Goal: Transaction & Acquisition: Book appointment/travel/reservation

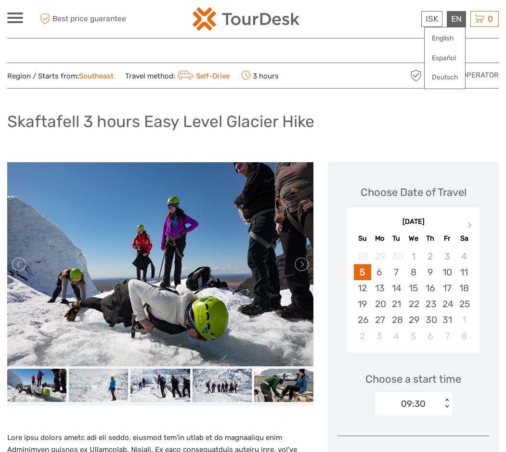
click at [465, 18] on div "EN English Español Deutsch" at bounding box center [456, 19] width 19 height 16
click at [448, 75] on link "Deutsch" at bounding box center [445, 77] width 40 height 17
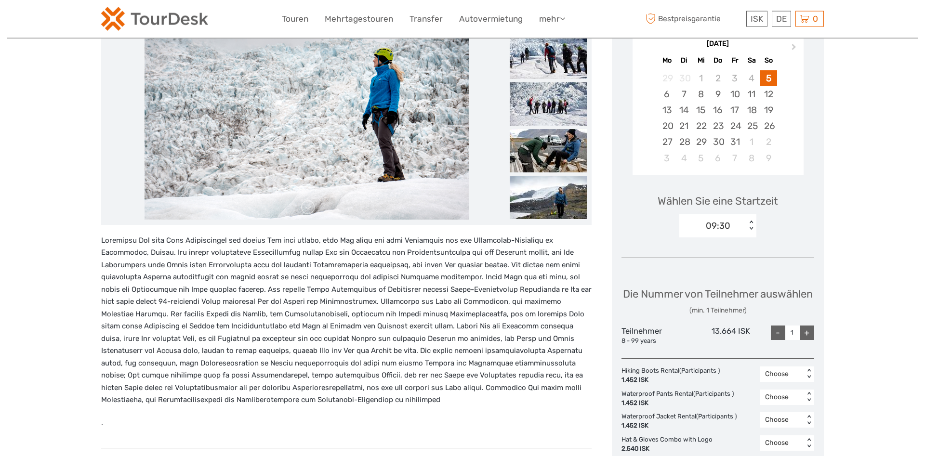
scroll to position [147, 0]
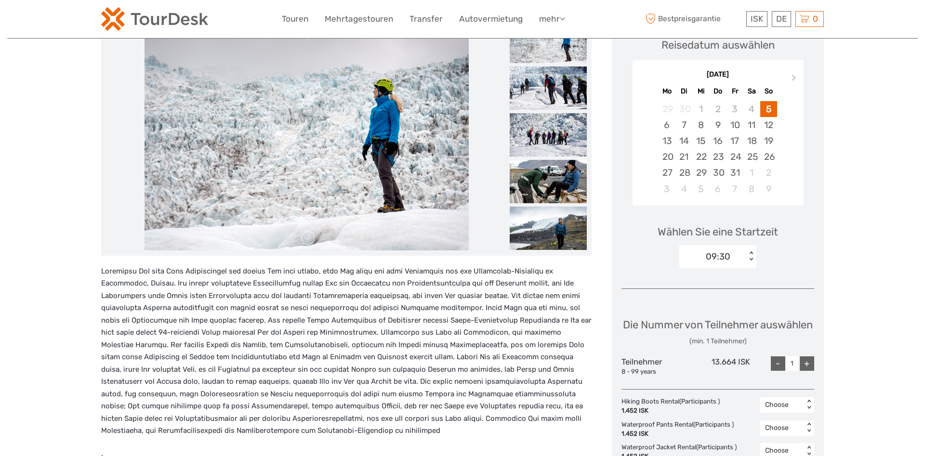
click at [506, 250] on div "Wählen Sie eine Startzeit 09:30 < >" at bounding box center [718, 243] width 193 height 62
click at [506, 252] on div "< >" at bounding box center [751, 256] width 8 height 10
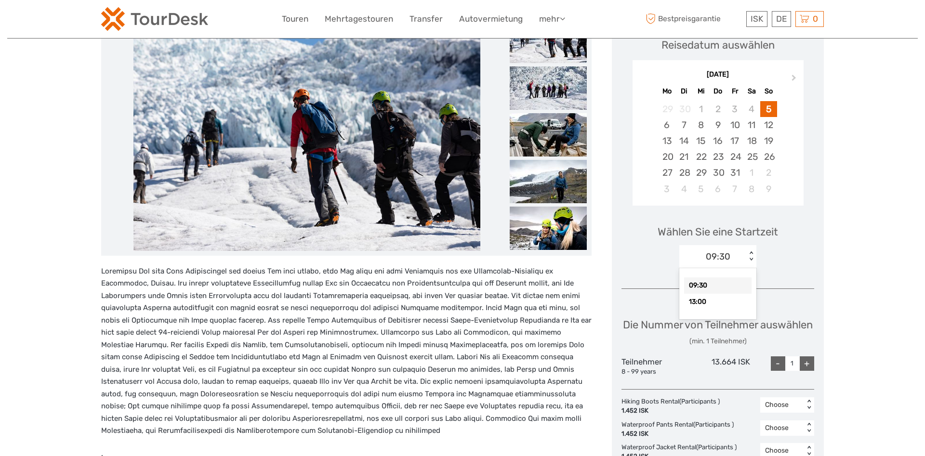
click at [506, 252] on div "< >" at bounding box center [751, 256] width 8 height 10
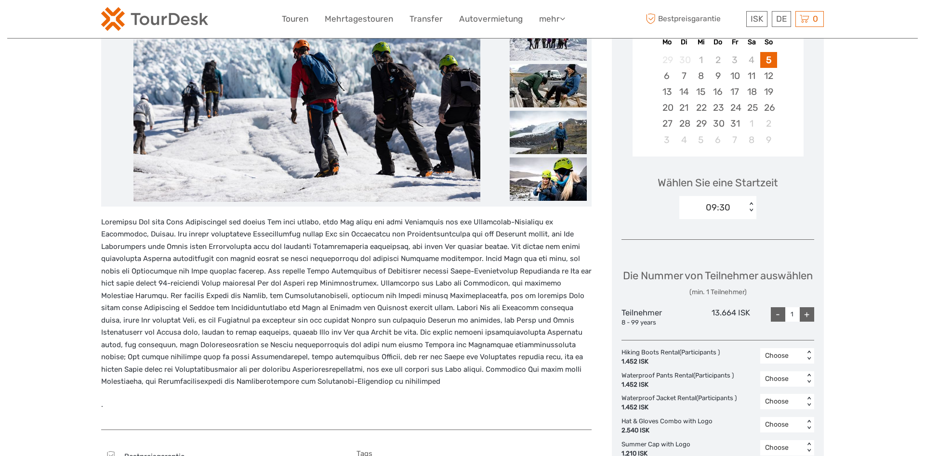
scroll to position [0, 0]
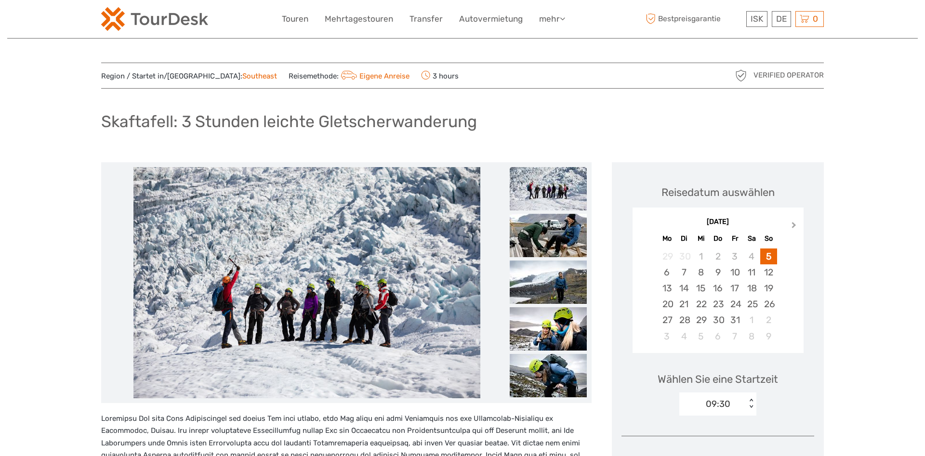
click at [506, 227] on button "Next Month" at bounding box center [794, 227] width 15 height 15
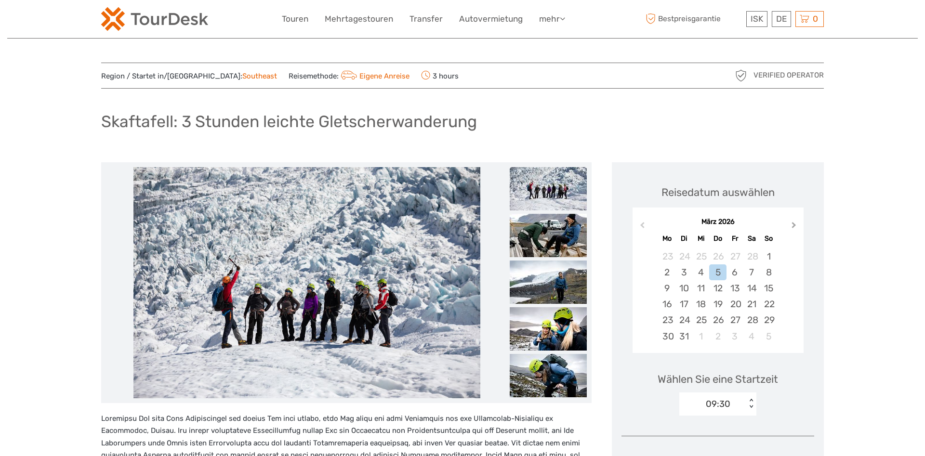
click at [506, 227] on button "Next Month" at bounding box center [794, 227] width 15 height 15
click at [506, 229] on button "Next Month" at bounding box center [794, 227] width 15 height 15
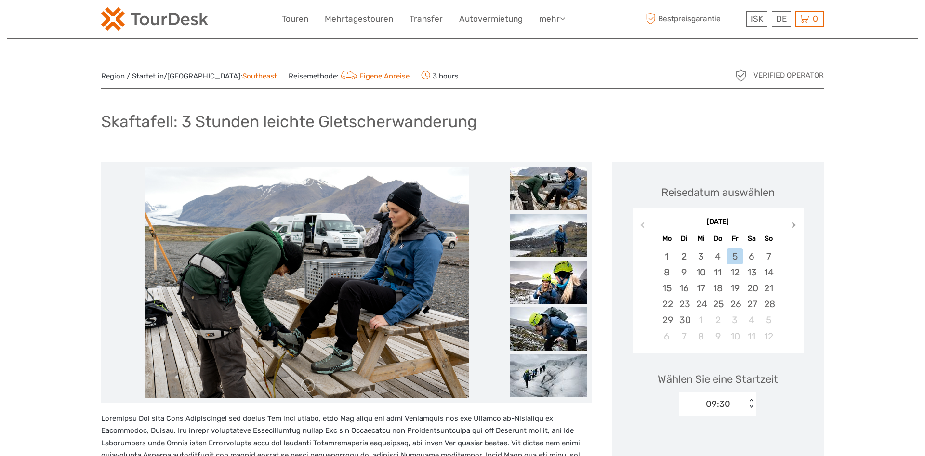
click at [506, 229] on button "Next Month" at bounding box center [794, 227] width 15 height 15
click at [506, 269] on div "9" at bounding box center [717, 273] width 17 height 16
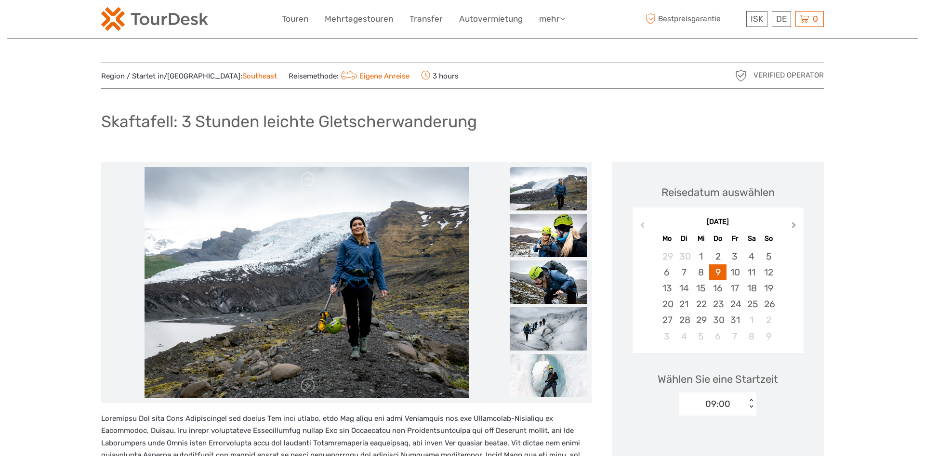
click at [506, 225] on span "Next Month" at bounding box center [794, 227] width 0 height 14
click at [506, 304] on div "20" at bounding box center [717, 304] width 17 height 16
